Goal: Task Accomplishment & Management: Use online tool/utility

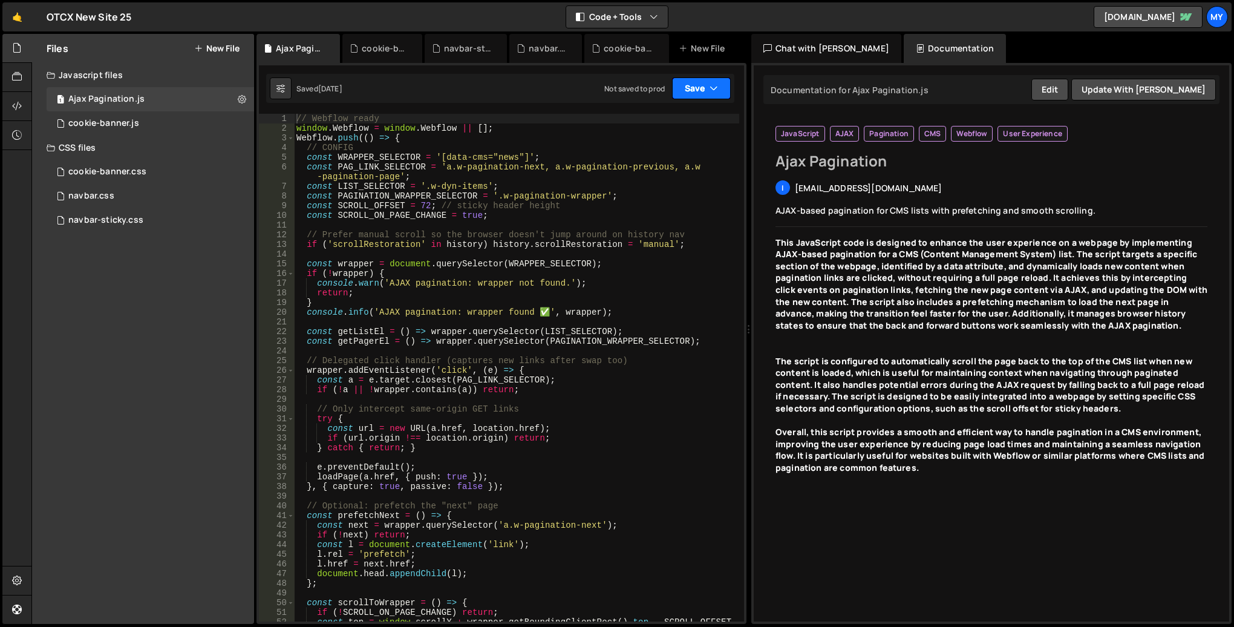
click at [699, 85] on button "Save" at bounding box center [701, 88] width 59 height 22
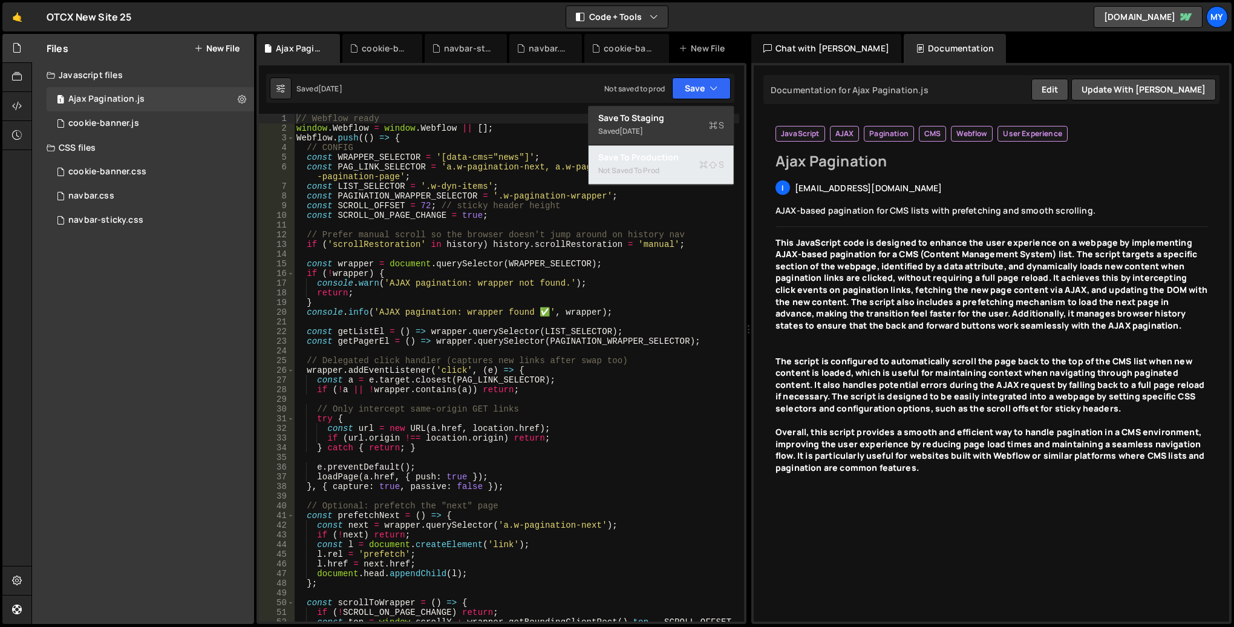
click at [663, 157] on div "Save to Production S" at bounding box center [661, 157] width 126 height 12
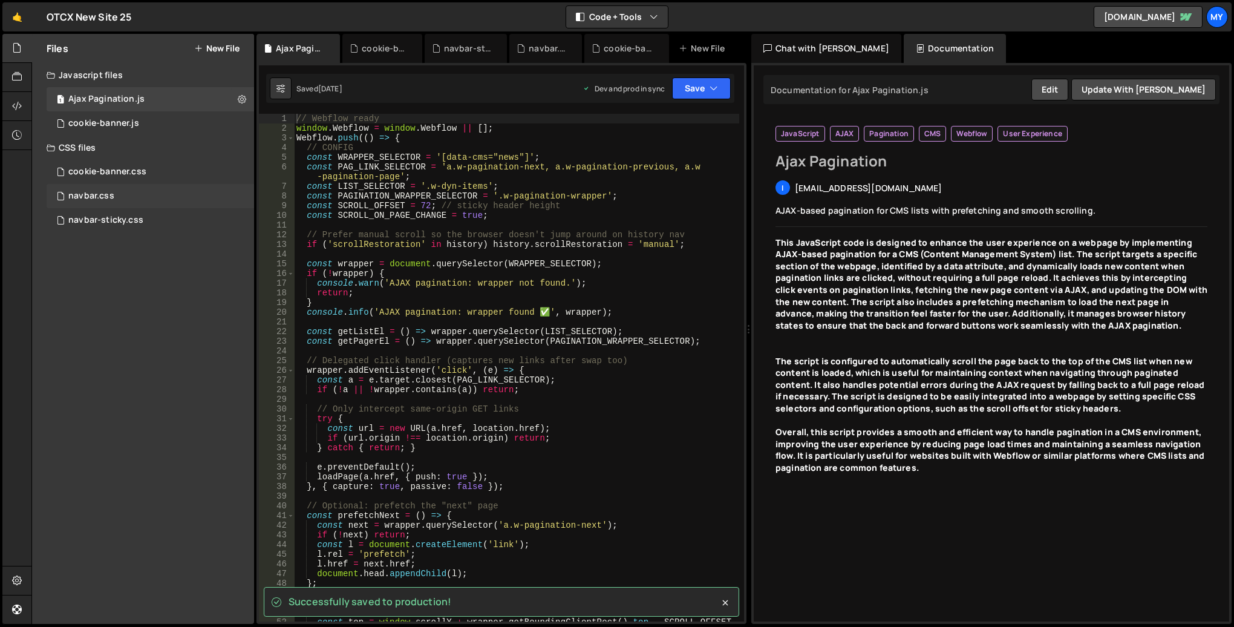
click at [131, 195] on div "navbar.css 0" at bounding box center [150, 196] width 207 height 24
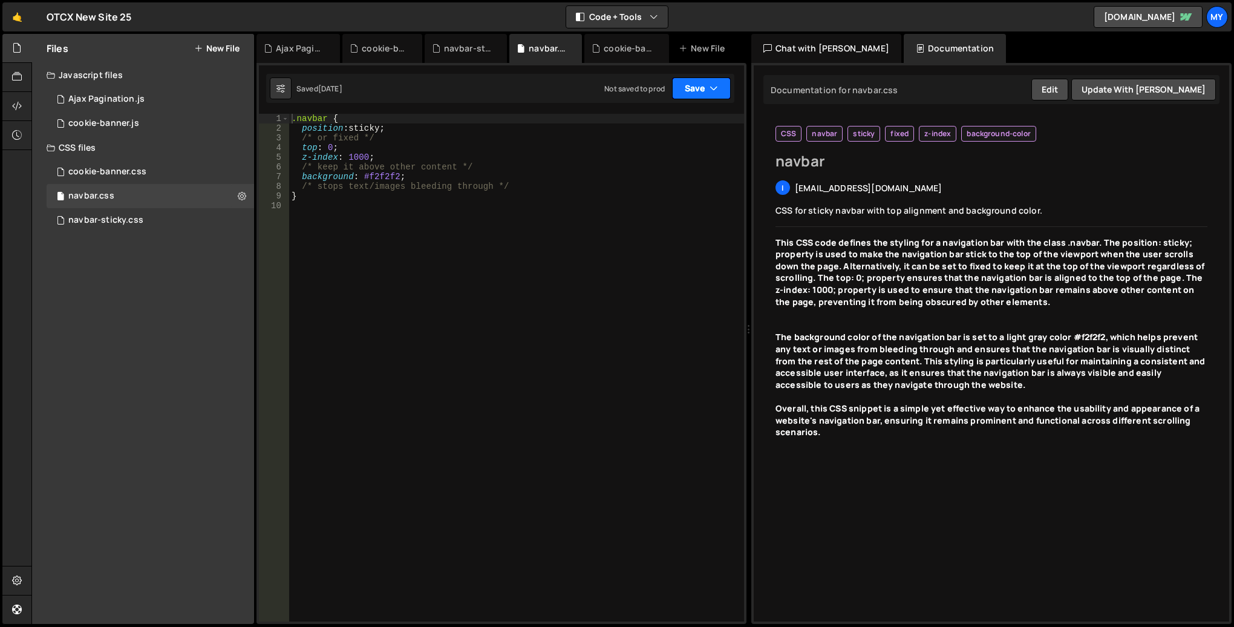
click at [704, 84] on button "Save" at bounding box center [701, 88] width 59 height 22
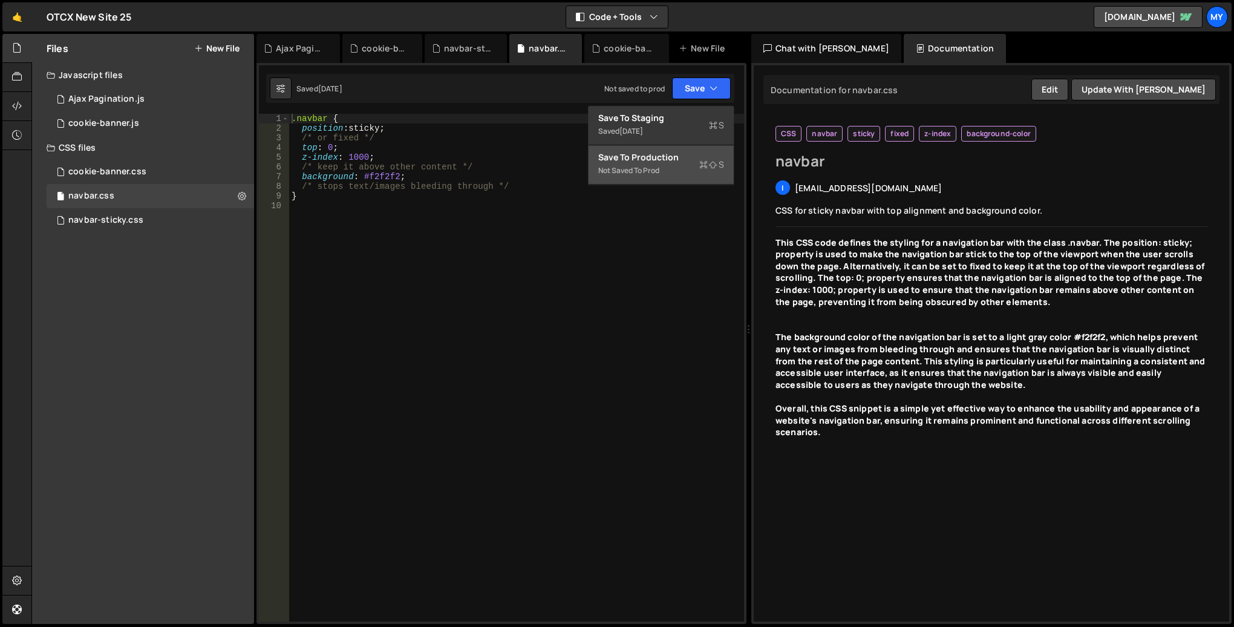
click at [659, 154] on div "Save to Production S" at bounding box center [661, 157] width 126 height 12
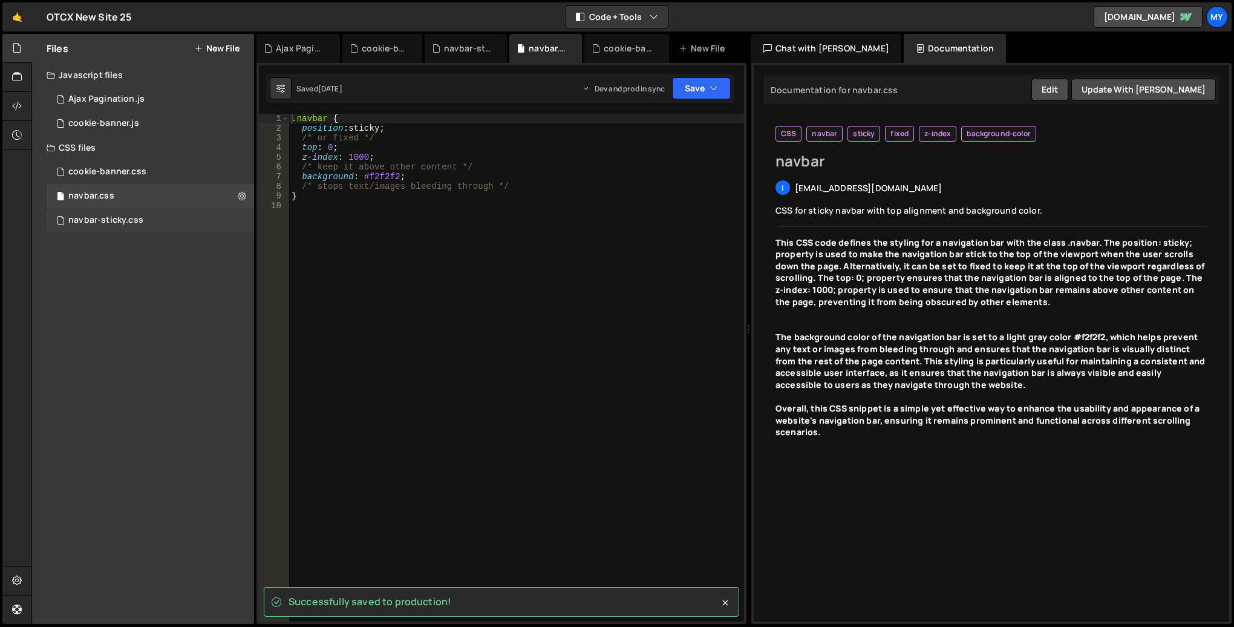
click at [105, 225] on div "navbar-sticky.css" at bounding box center [105, 220] width 75 height 11
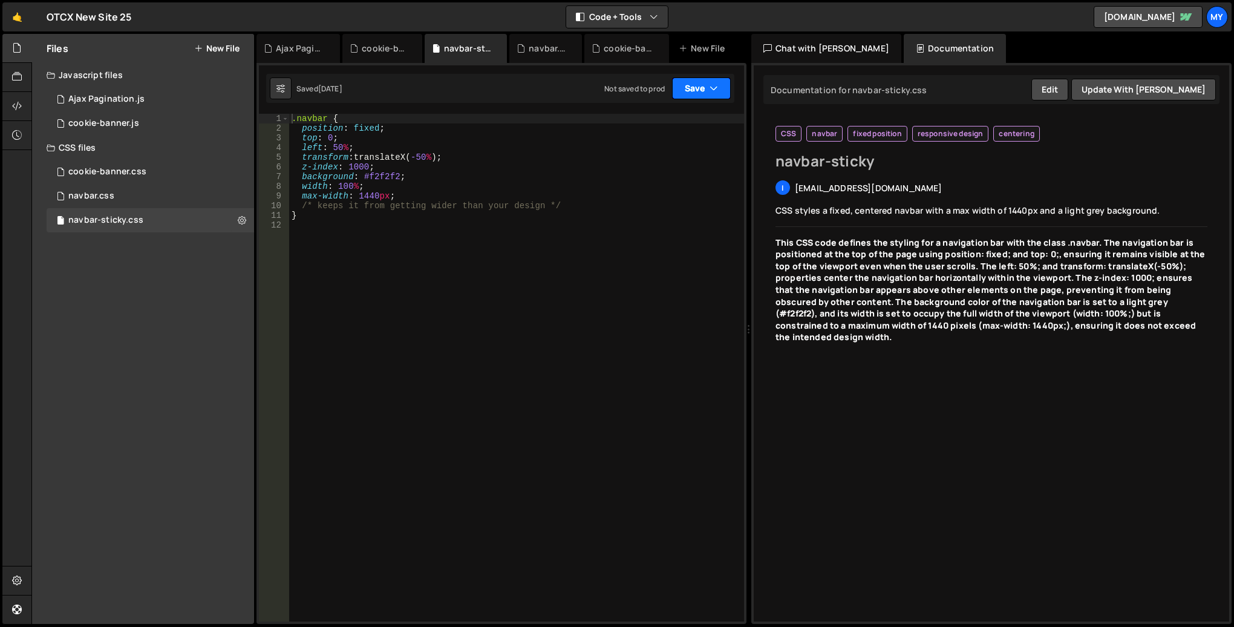
click at [697, 86] on button "Save" at bounding box center [701, 88] width 59 height 22
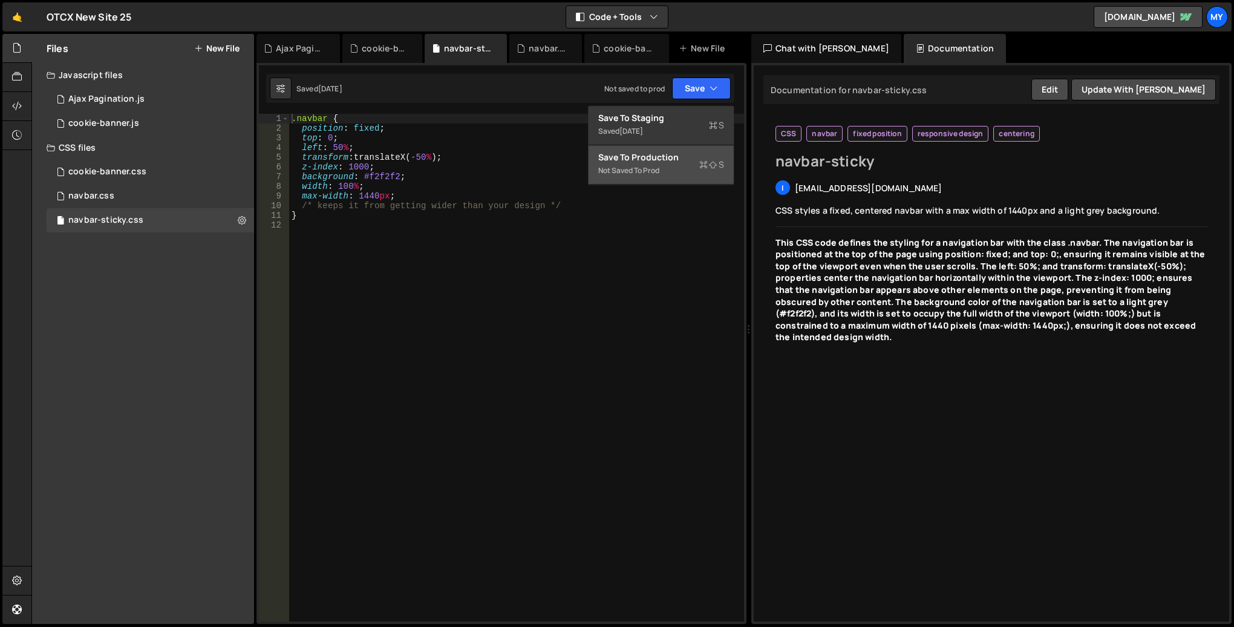
click at [654, 158] on div "Save to Production S" at bounding box center [661, 157] width 126 height 12
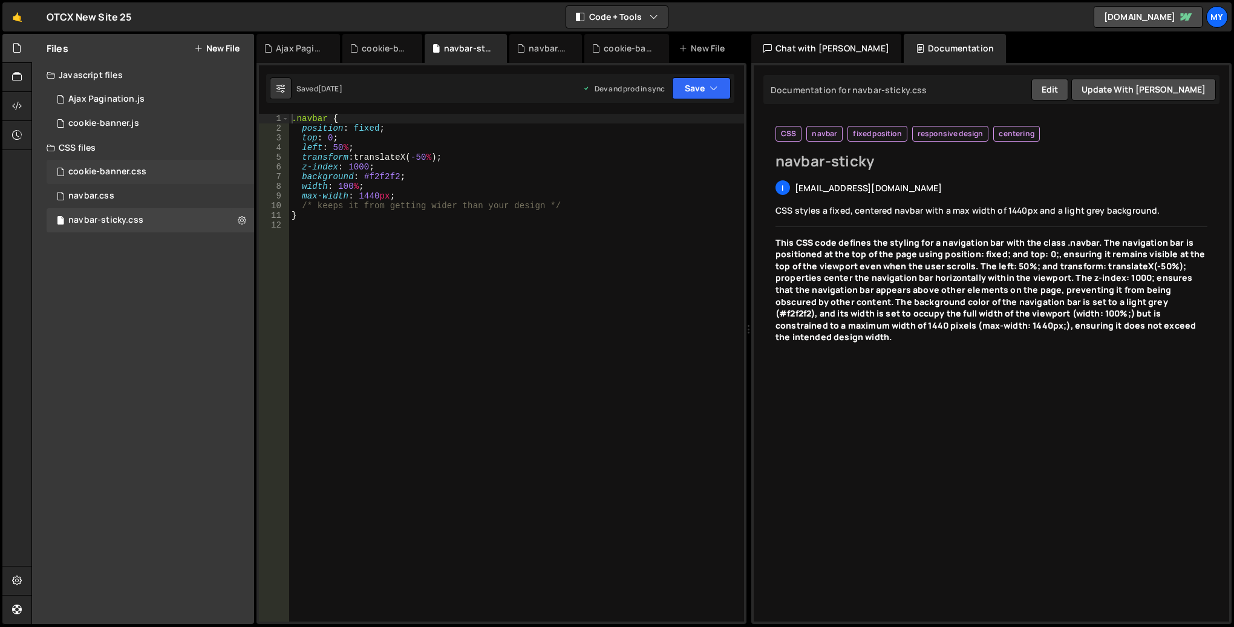
click at [106, 172] on div "cookie-banner.css" at bounding box center [107, 171] width 78 height 11
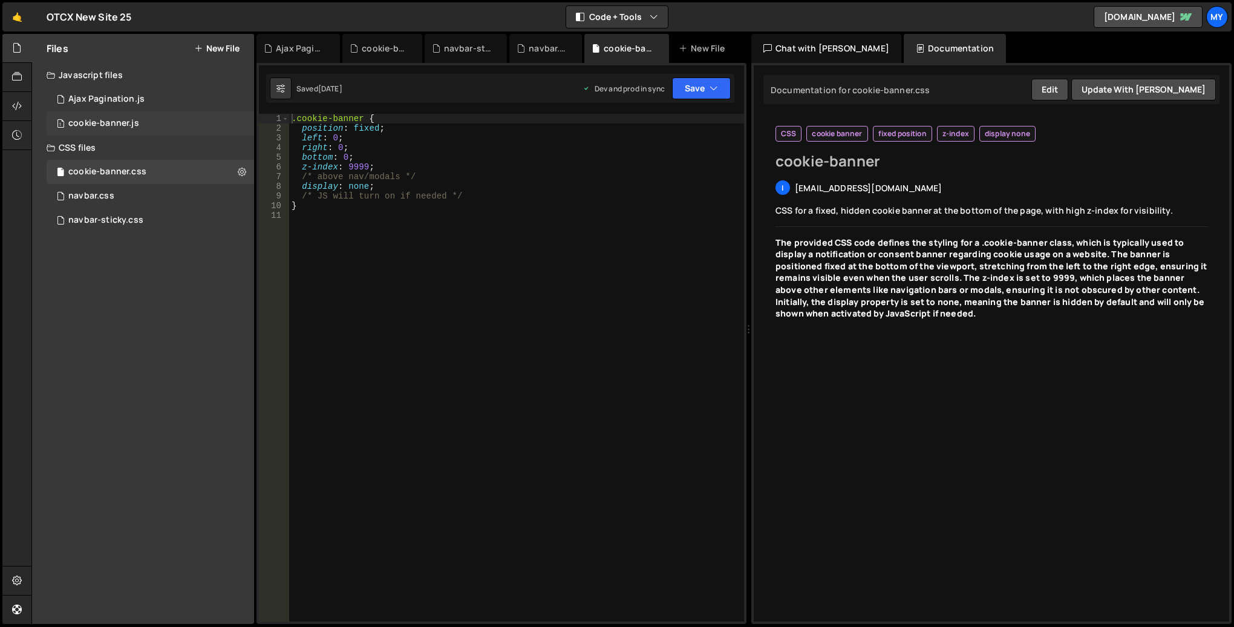
click at [97, 125] on div "cookie-banner.js" at bounding box center [103, 123] width 71 height 11
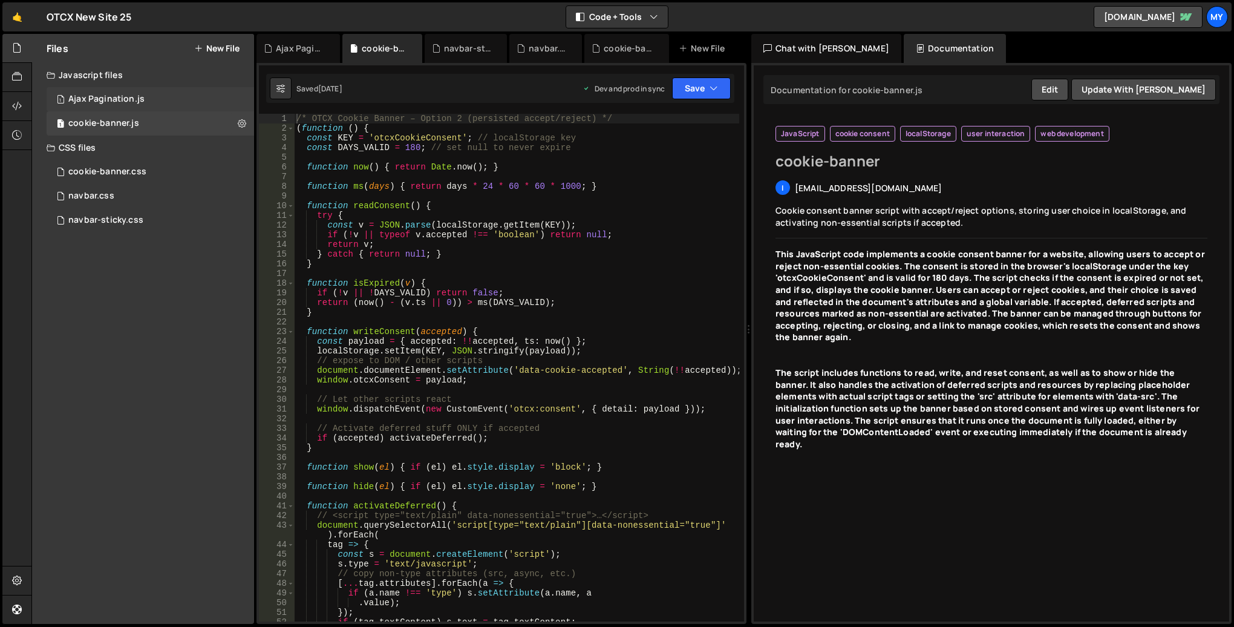
click at [145, 100] on div "1 Ajax Pagination.js 0" at bounding box center [150, 99] width 207 height 24
